Goal: Task Accomplishment & Management: Manage account settings

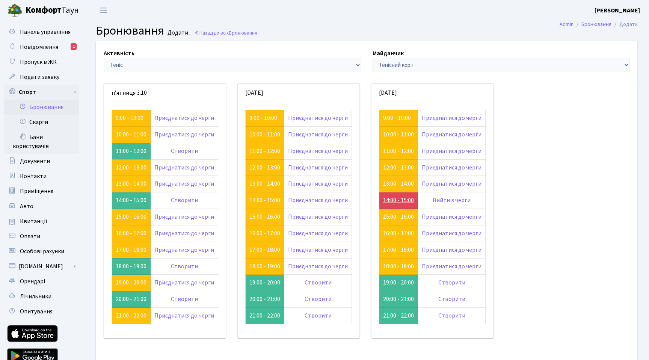
click at [402, 200] on link "14:00 - 15:00" at bounding box center [398, 200] width 31 height 8
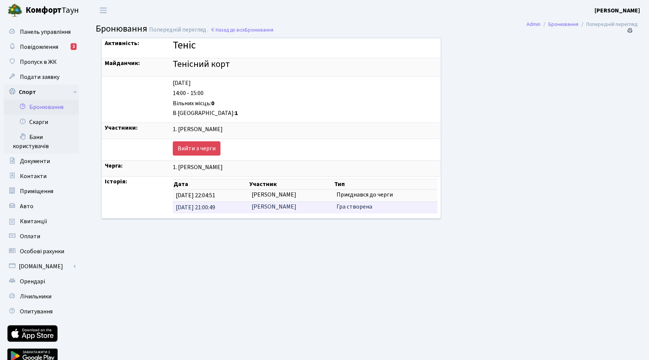
click at [282, 208] on td "Вєпрєв Максим Юрійович" at bounding box center [290, 208] width 85 height 12
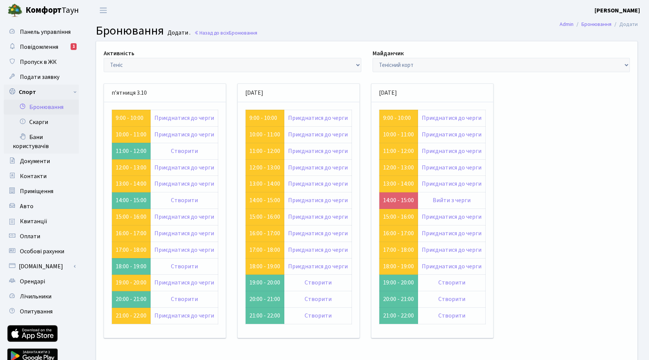
scroll to position [52, 0]
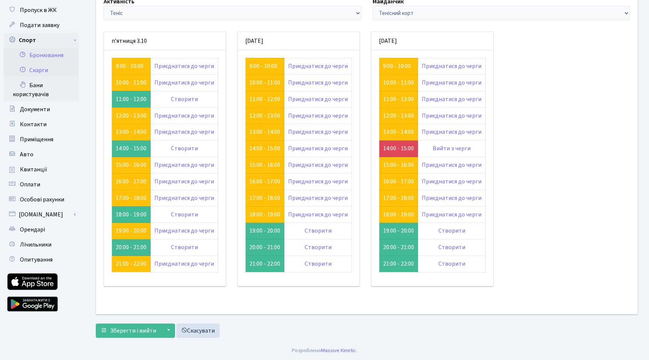
click at [46, 69] on link "Скарги" at bounding box center [41, 70] width 75 height 15
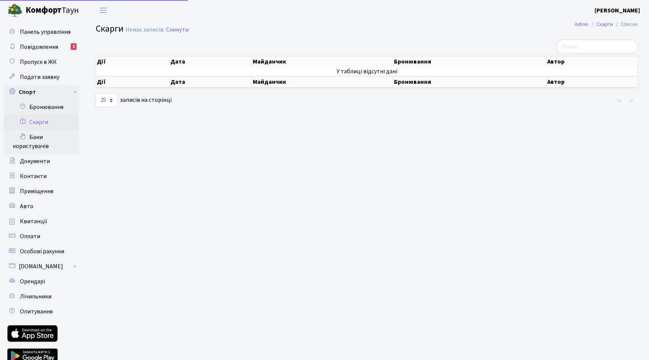
select select "25"
click at [42, 135] on link "Бани користувачів" at bounding box center [41, 141] width 75 height 24
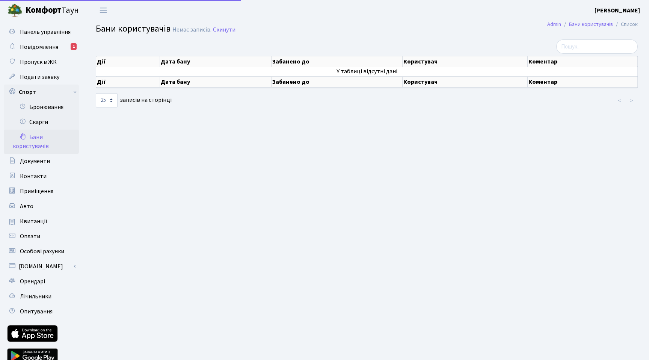
select select "25"
click at [44, 104] on link "Бронювання" at bounding box center [41, 106] width 75 height 15
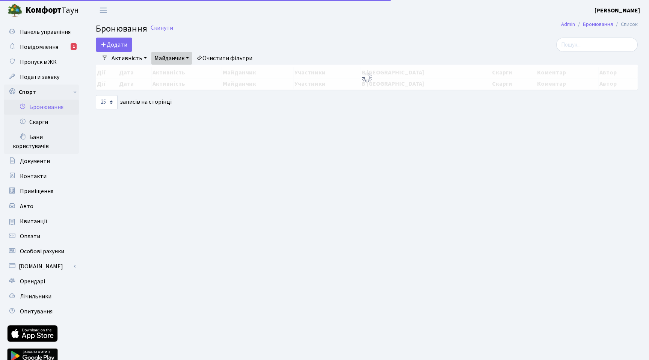
select select "25"
